Goal: Task Accomplishment & Management: Use online tool/utility

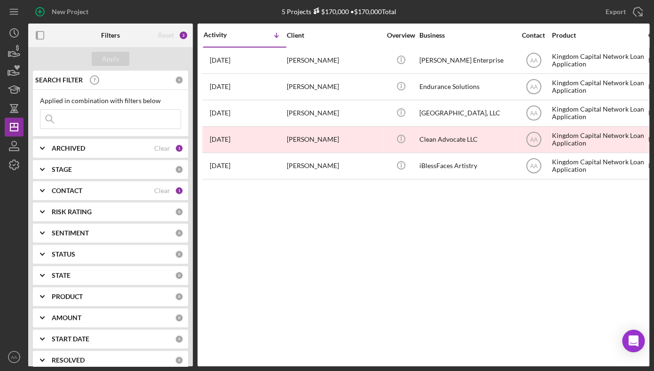
click at [230, 296] on div "Activity Icon/Table Sort Arrow Client Overview Business Contact Product Categor…" at bounding box center [424, 195] width 452 height 342
click at [330, 274] on div "Activity Icon/Table Sort Arrow Client Overview Business Contact Product Categor…" at bounding box center [424, 195] width 452 height 342
click at [99, 119] on input at bounding box center [110, 119] width 140 height 19
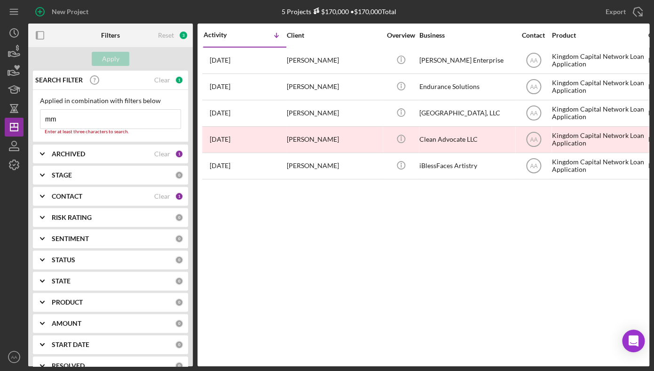
type input "mm"
click at [111, 190] on div "CONTACT Clear 1" at bounding box center [118, 196] width 132 height 19
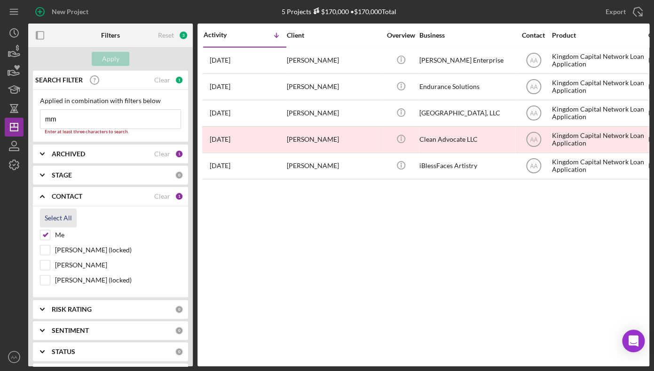
click at [59, 221] on div "Select All" at bounding box center [58, 217] width 27 height 19
checkbox input "true"
click at [62, 177] on b "STAGE" at bounding box center [62, 175] width 20 height 8
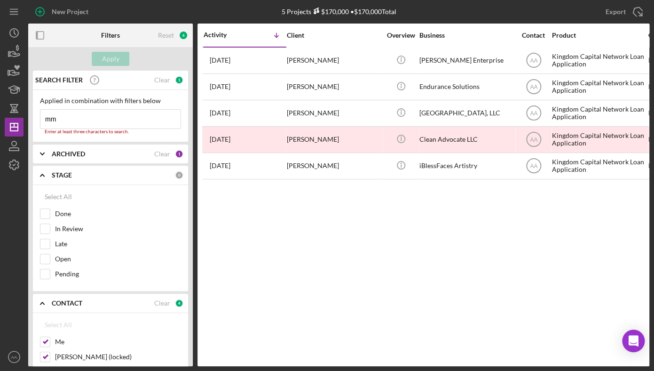
click at [82, 154] on b "ARCHIVED" at bounding box center [68, 154] width 33 height 8
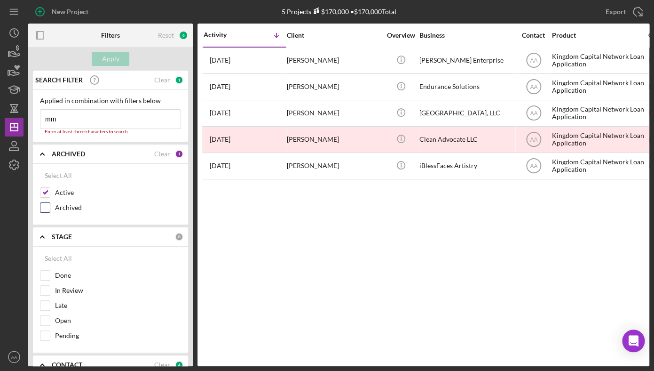
click at [76, 212] on label "Archived" at bounding box center [118, 207] width 126 height 9
click at [50, 212] on input "Archived" at bounding box center [44, 207] width 9 height 9
checkbox input "true"
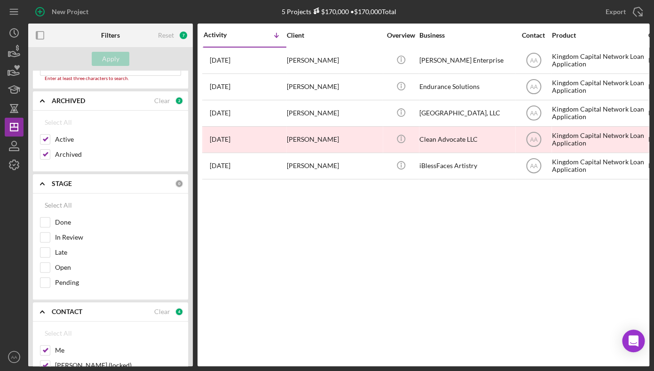
scroll to position [22, 0]
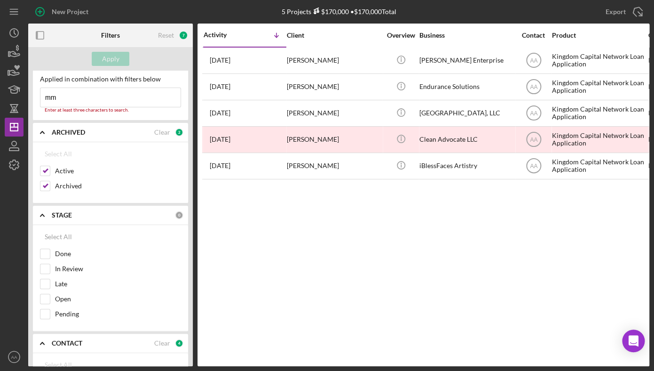
click at [118, 100] on input "mm" at bounding box center [110, 97] width 140 height 19
type input "m"
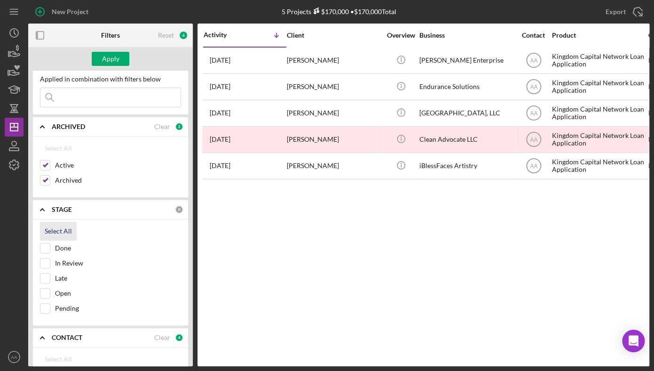
click at [65, 235] on div "Select All" at bounding box center [58, 231] width 27 height 19
checkbox input "true"
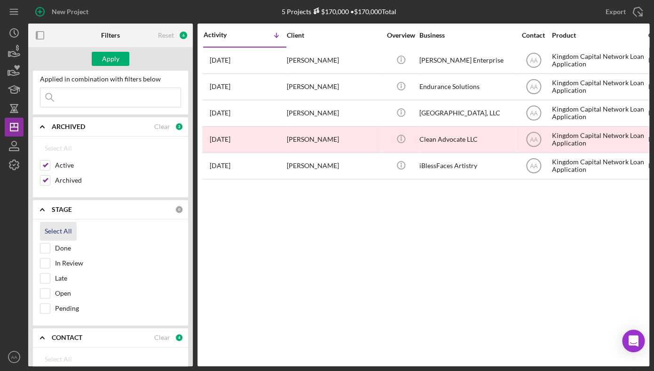
checkbox input "true"
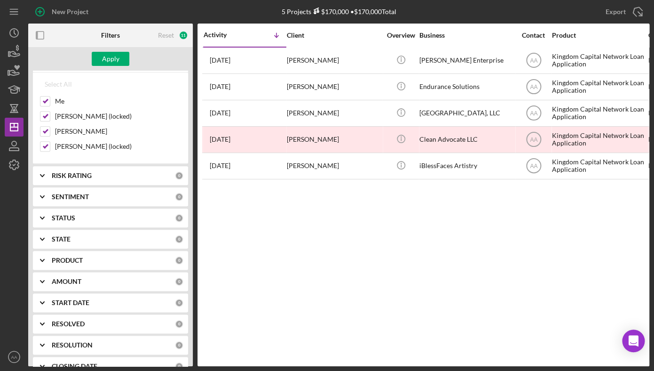
scroll to position [310, 0]
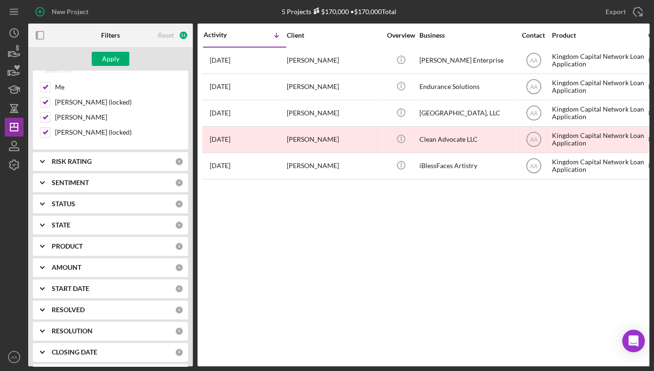
click at [115, 198] on div "STATUS 0" at bounding box center [118, 203] width 132 height 19
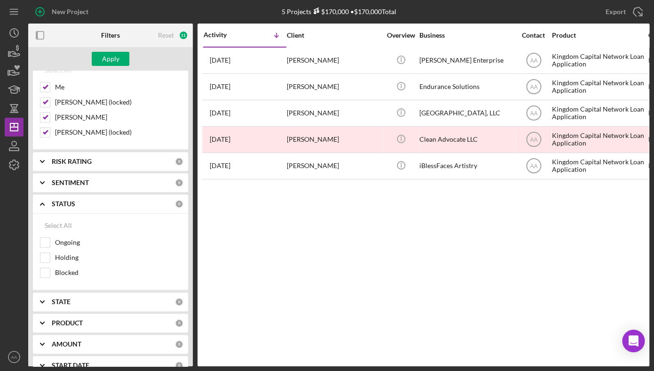
scroll to position [318, 0]
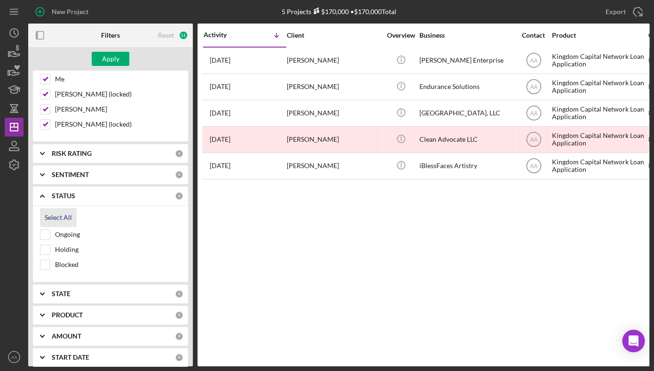
click at [51, 221] on div "Select All" at bounding box center [58, 217] width 27 height 19
checkbox input "true"
click at [119, 50] on div "Apply" at bounding box center [110, 59] width 165 height 24
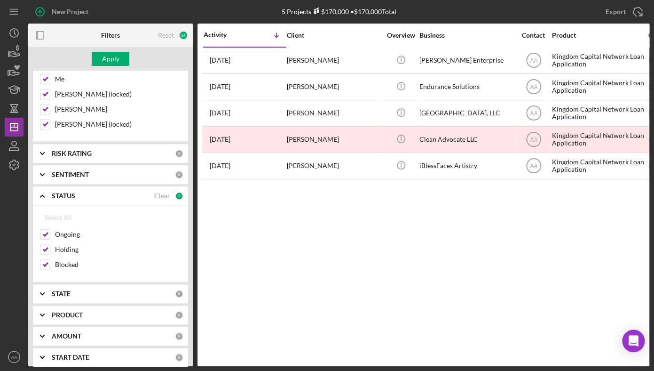
click at [119, 52] on div "Apply" at bounding box center [110, 59] width 165 height 24
click at [121, 57] on button "Apply" at bounding box center [111, 59] width 38 height 14
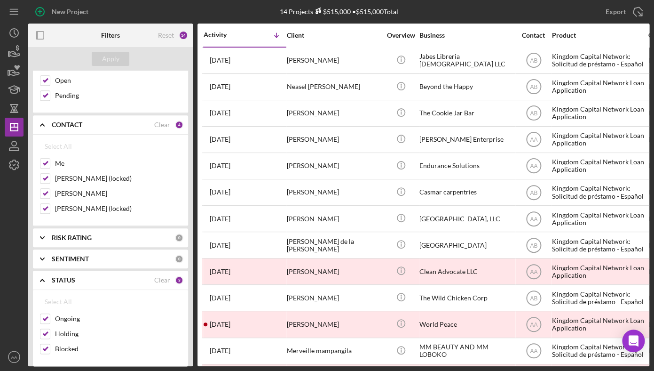
scroll to position [42, 0]
